Goal: Task Accomplishment & Management: Use online tool/utility

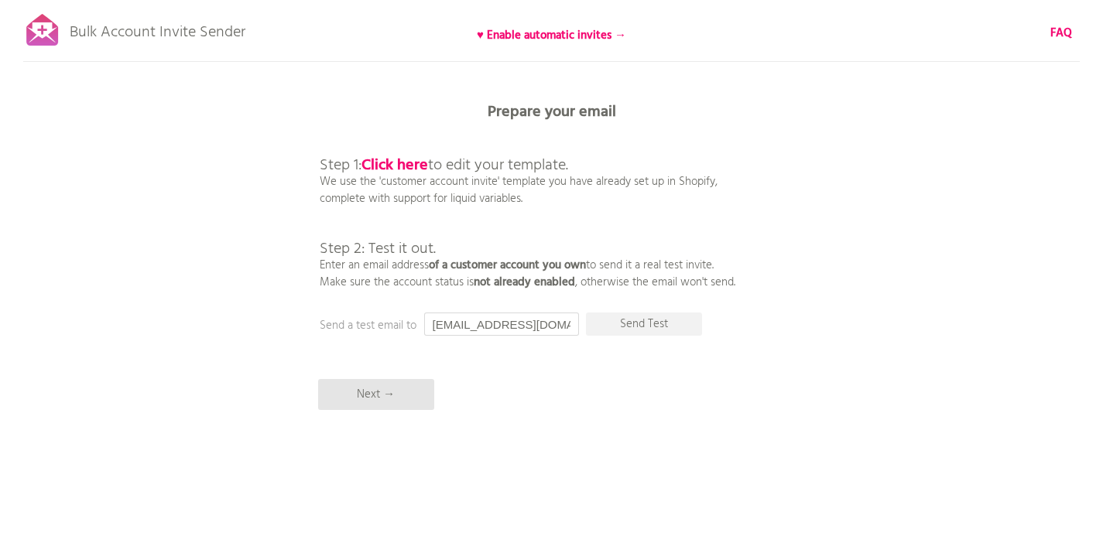
drag, startPoint x: 540, startPoint y: 319, endPoint x: 430, endPoint y: 319, distance: 109.9
click at [430, 319] on input "[EMAIL_ADDRESS][DOMAIN_NAME]" at bounding box center [501, 324] width 155 height 23
type input "shailesh@razrcorp.com"
click at [627, 321] on p "Send Test" at bounding box center [644, 324] width 116 height 23
click at [390, 399] on p "Next →" at bounding box center [376, 394] width 116 height 31
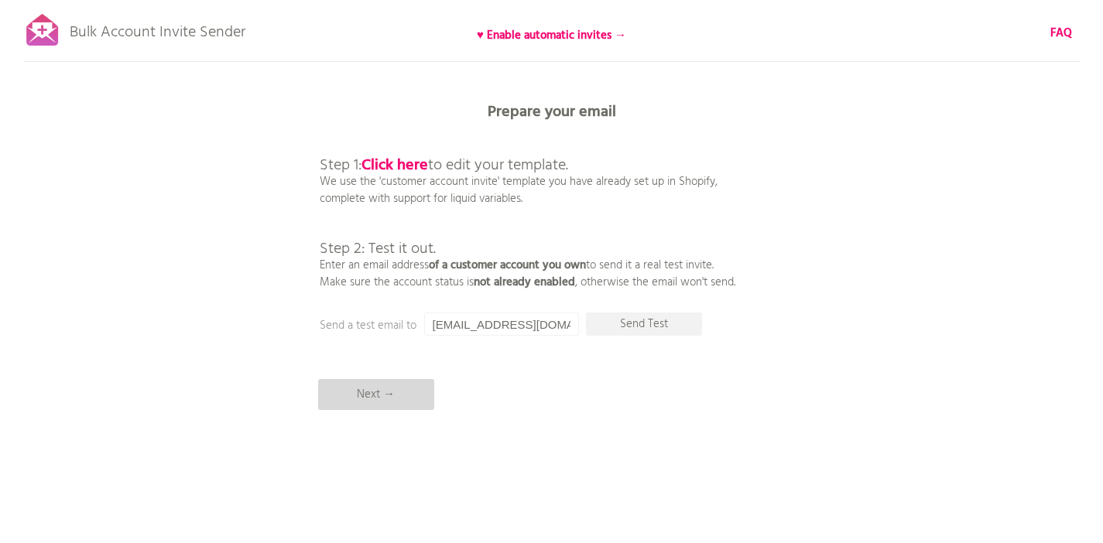
click at [395, 404] on p "Next →" at bounding box center [376, 394] width 116 height 31
